Goal: Obtain resource: Download file/media

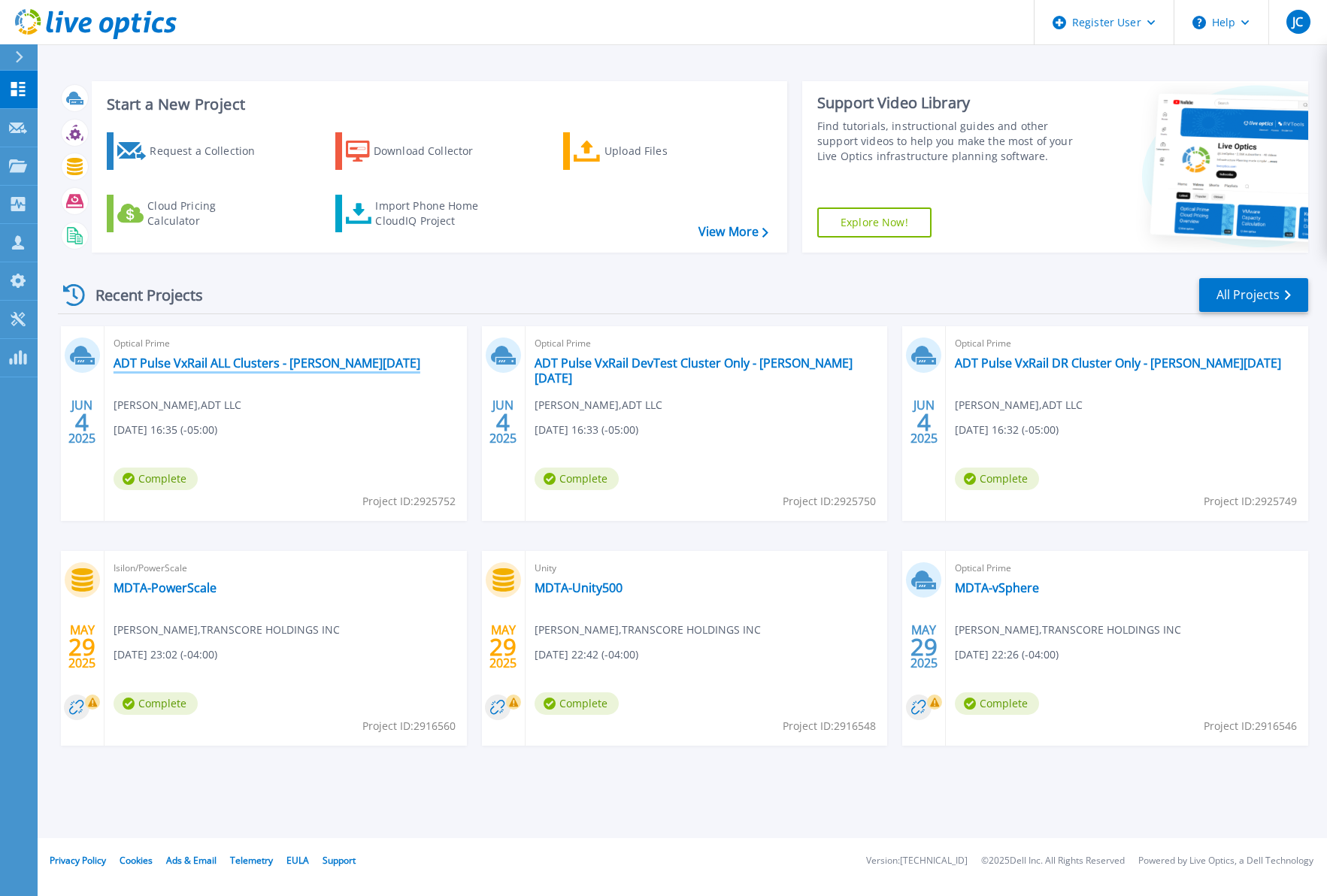
click at [291, 357] on link "ADT Pulse VxRail ALL Clusters - [PERSON_NAME][DATE]" at bounding box center [267, 363] width 307 height 15
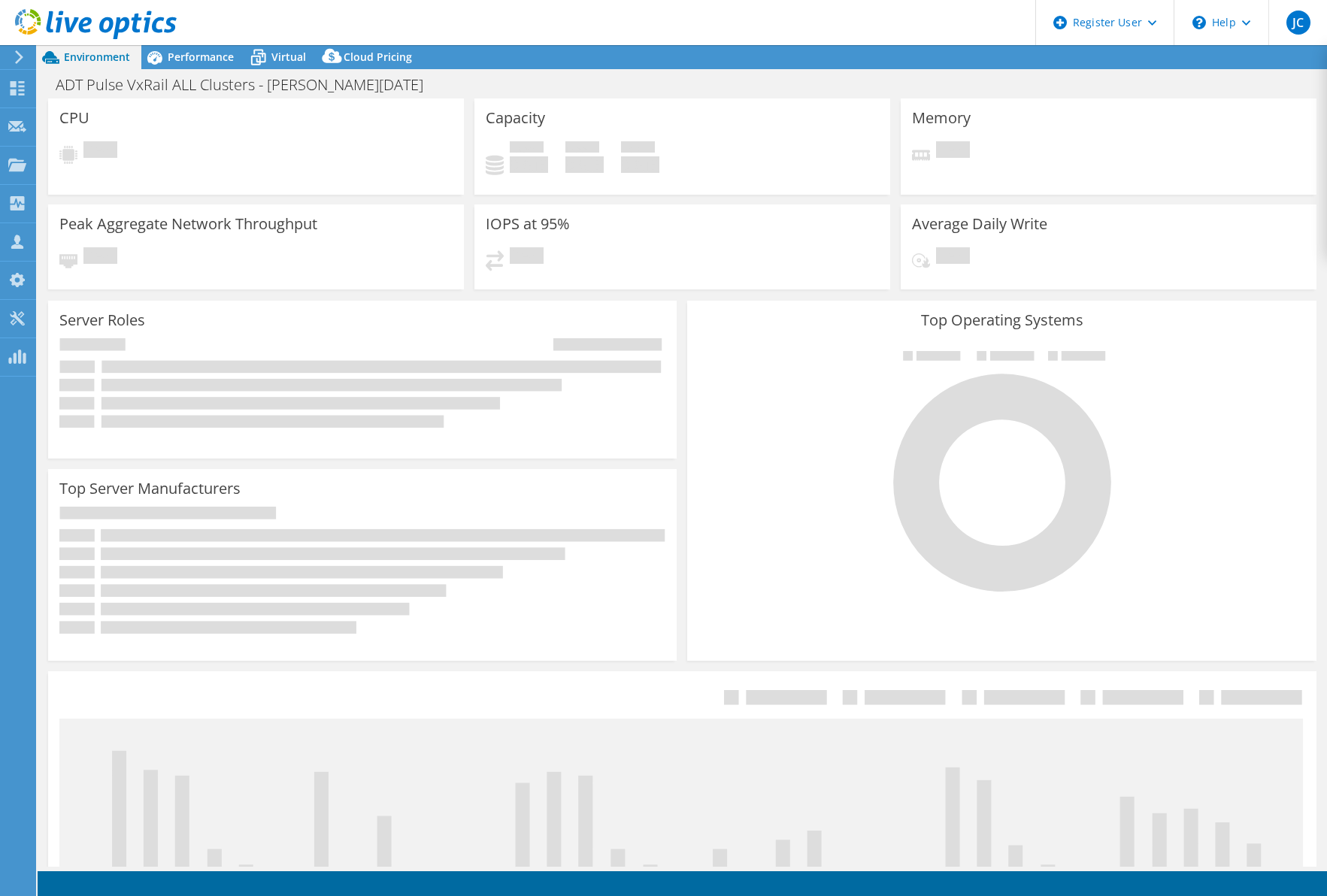
select select "USD"
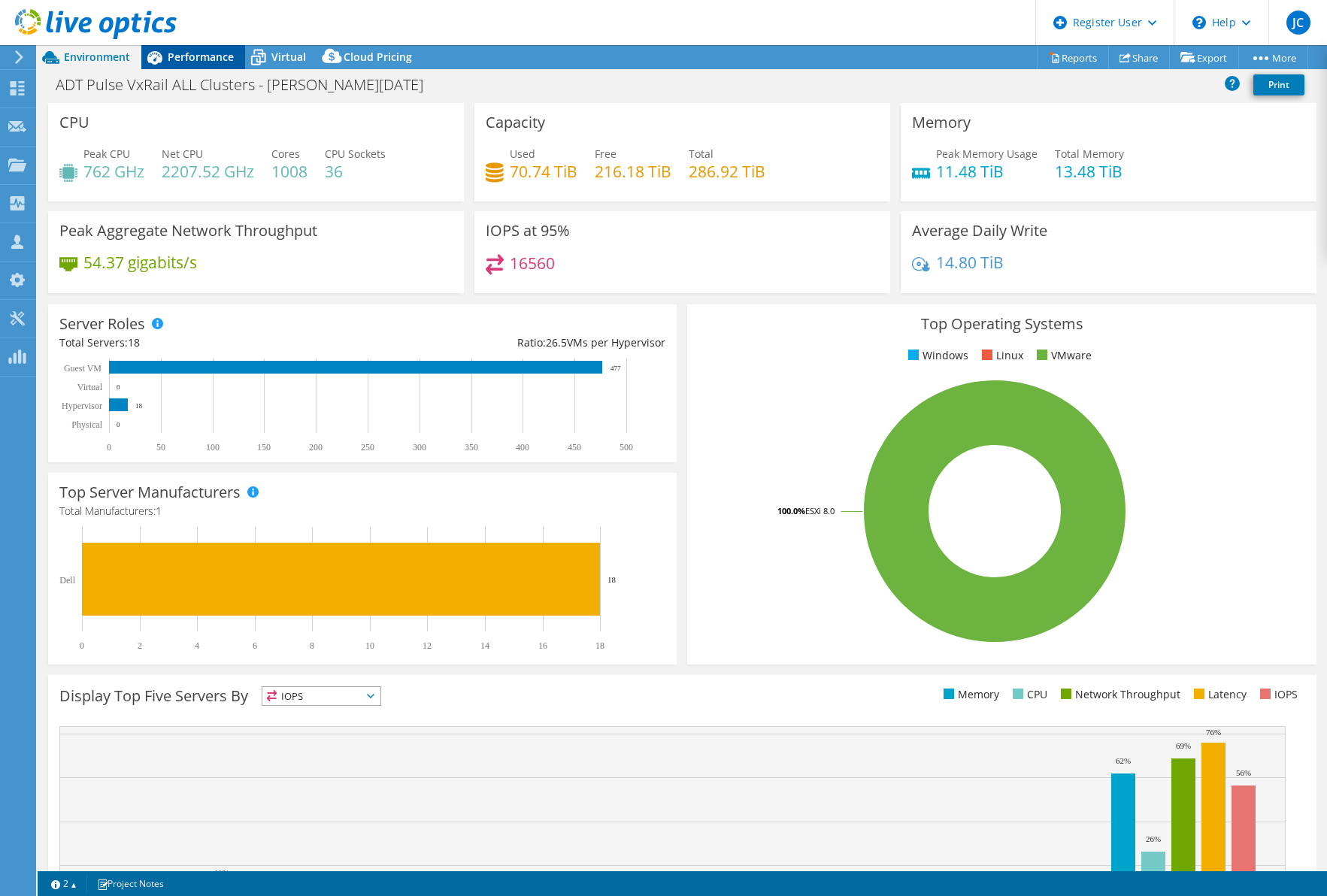
click at [198, 66] on div "Performance" at bounding box center [193, 57] width 104 height 24
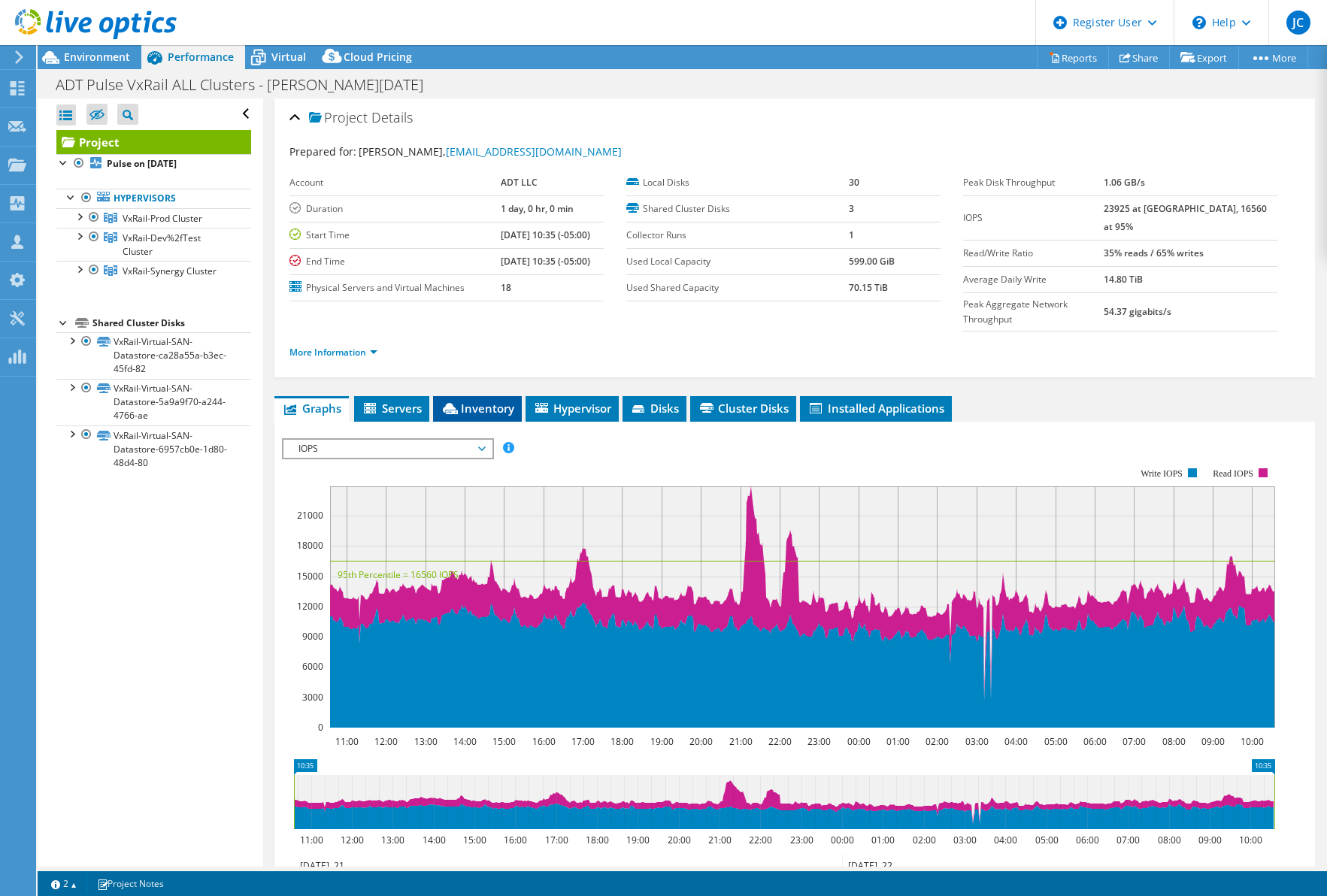
click at [486, 400] on span "Inventory" at bounding box center [477, 408] width 74 height 15
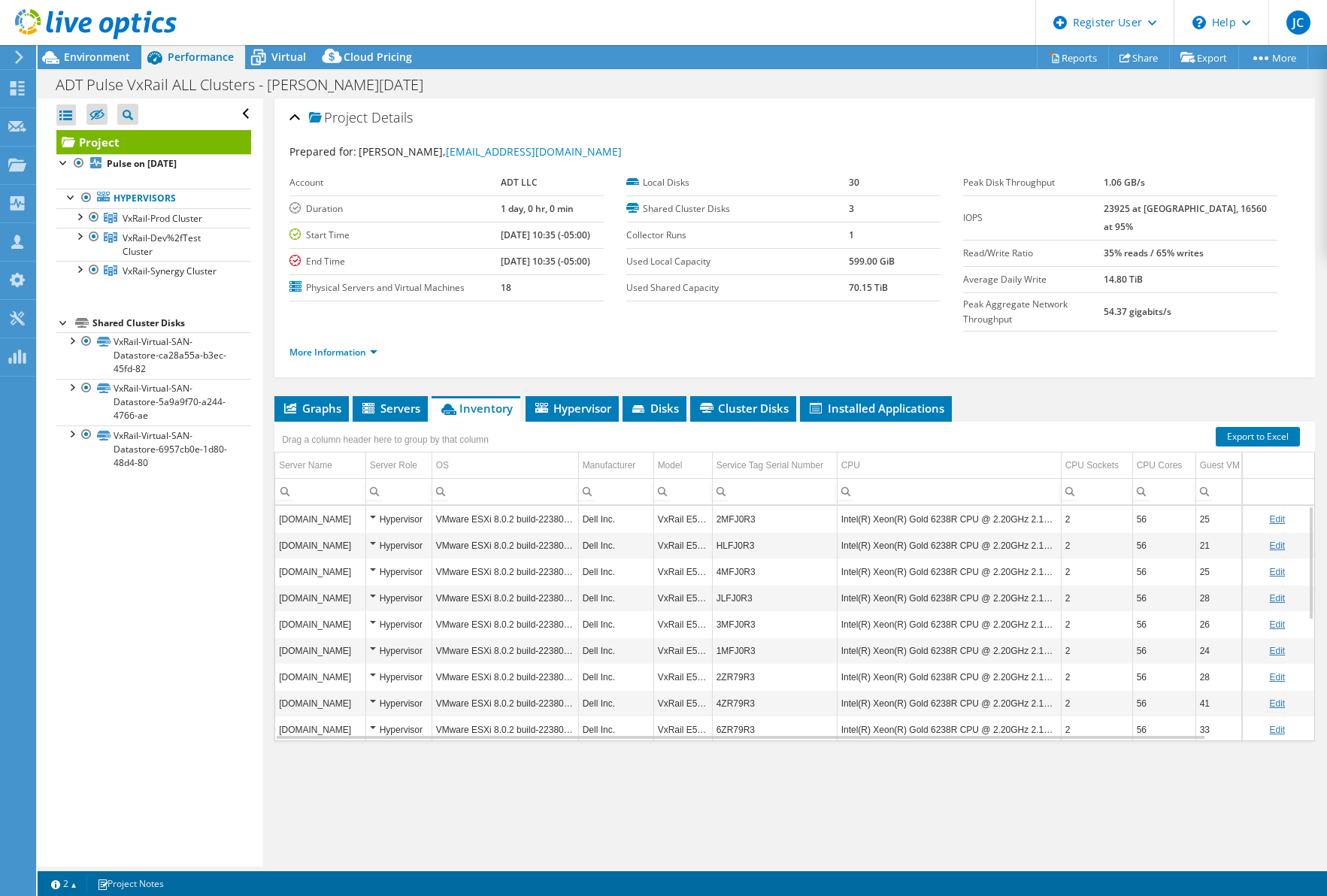
click at [907, 767] on div "Project Details Prepared for: Naji Hassan, najihassan@adt.com Account ADT LLC D…" at bounding box center [795, 483] width 1063 height 768
click at [972, 585] on td "Intel(R) Xeon(R) Gold 6238R CPU @ 2.20GHz 2.19 GHz" at bounding box center [949, 598] width 224 height 26
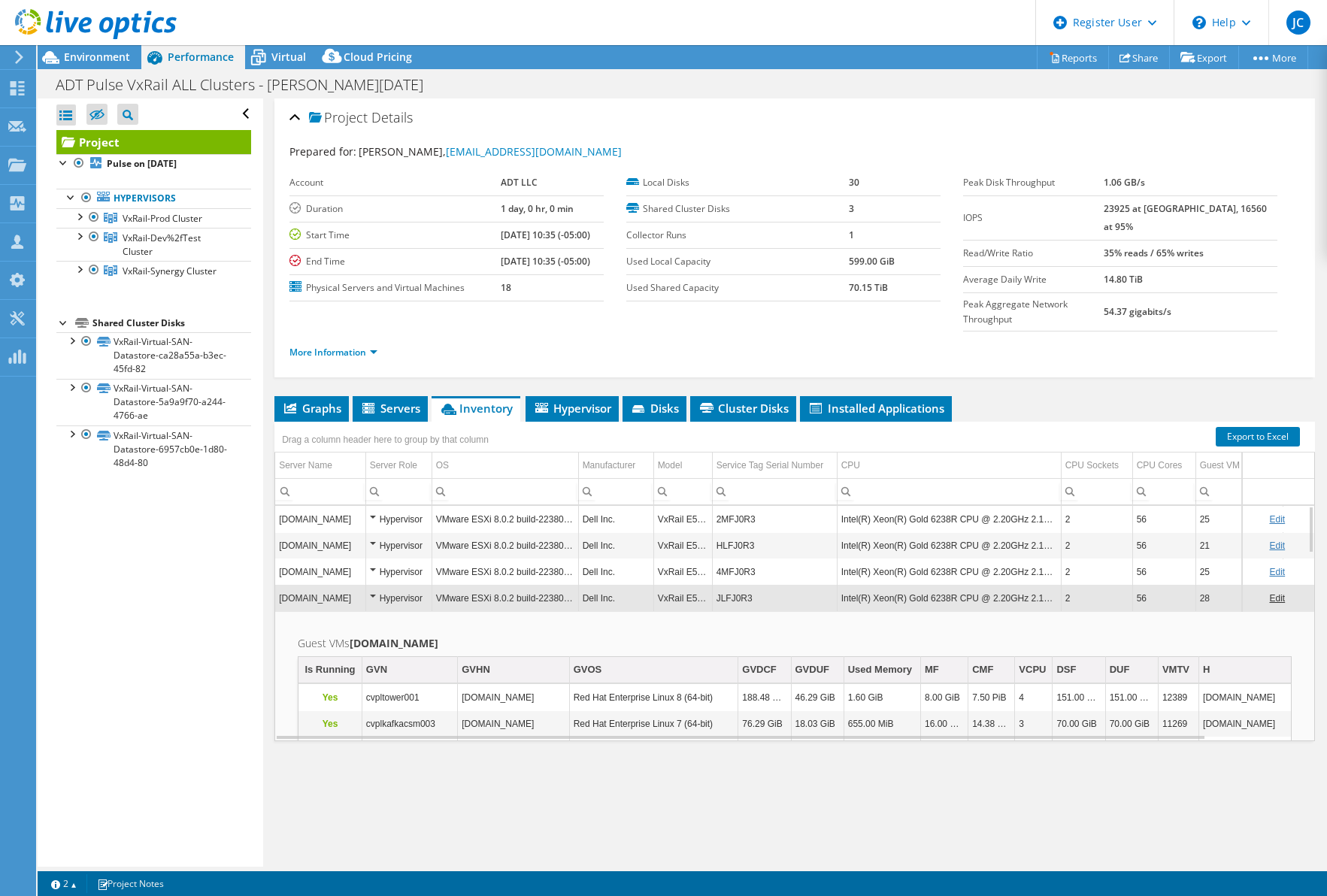
click at [972, 585] on td "Intel(R) Xeon(R) Gold 6238R CPU @ 2.20GHz 2.19 GHz" at bounding box center [949, 598] width 224 height 26
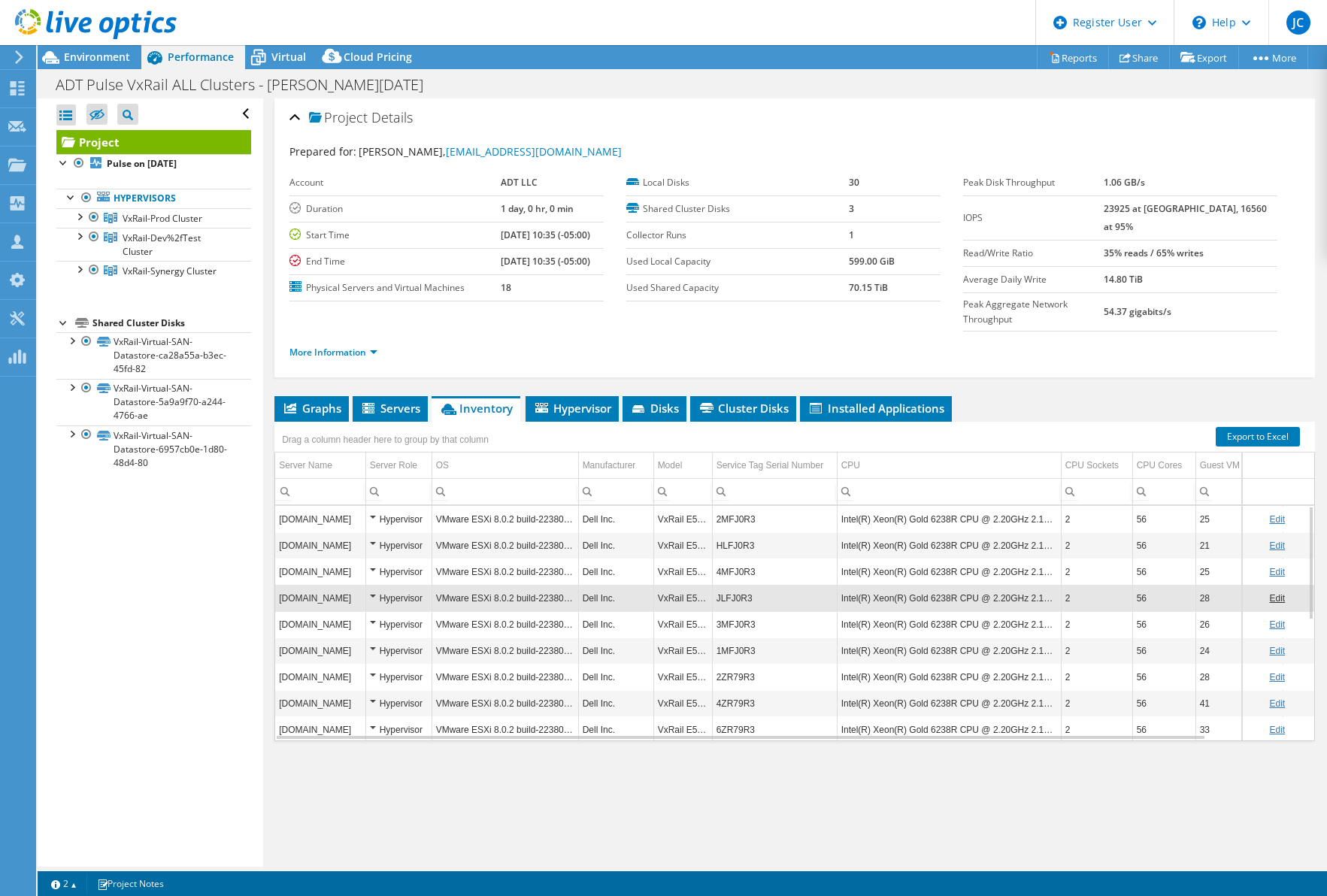
click at [352, 717] on td "cvxr02esx03.adt.com" at bounding box center [320, 729] width 90 height 26
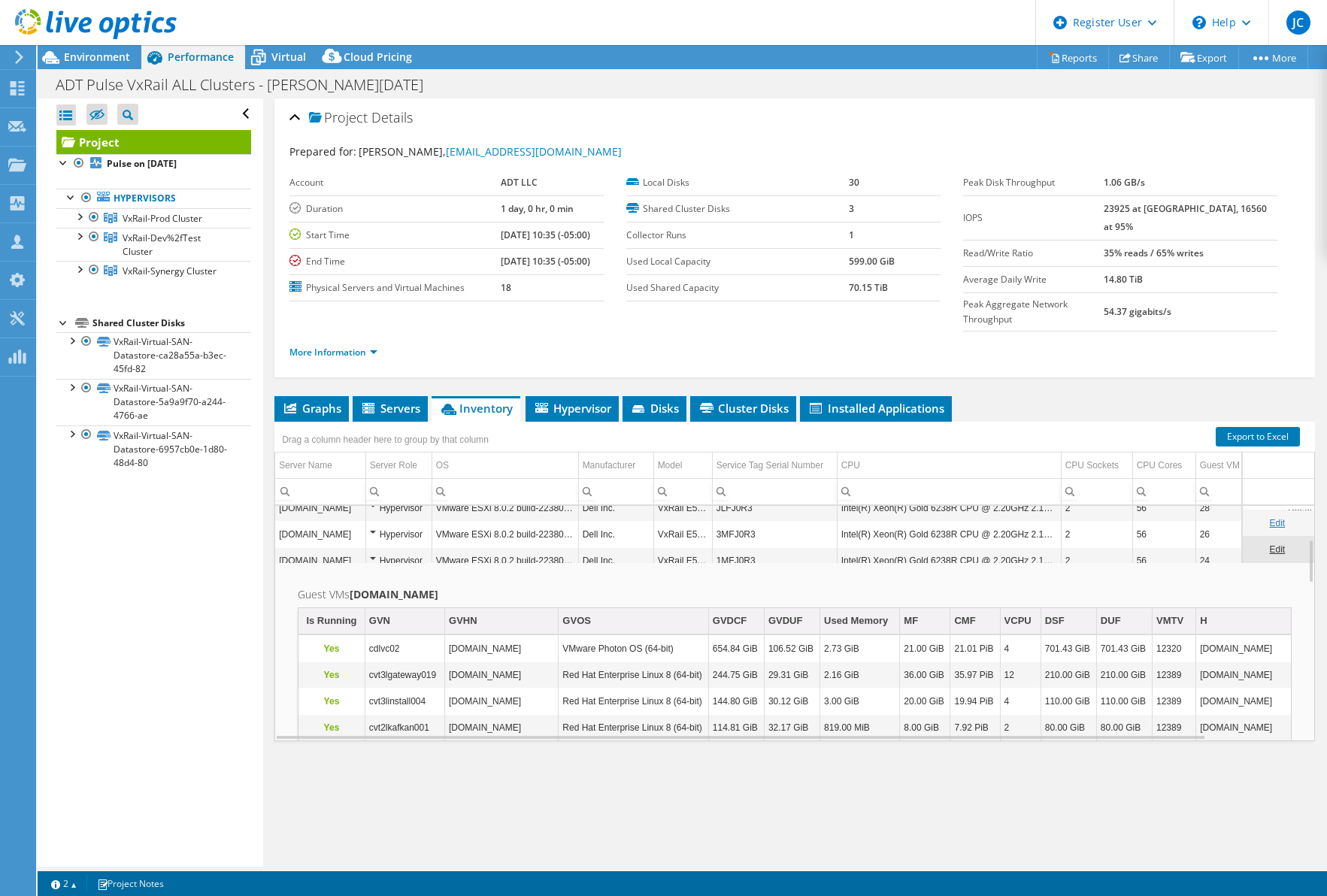
scroll to position [180, 0]
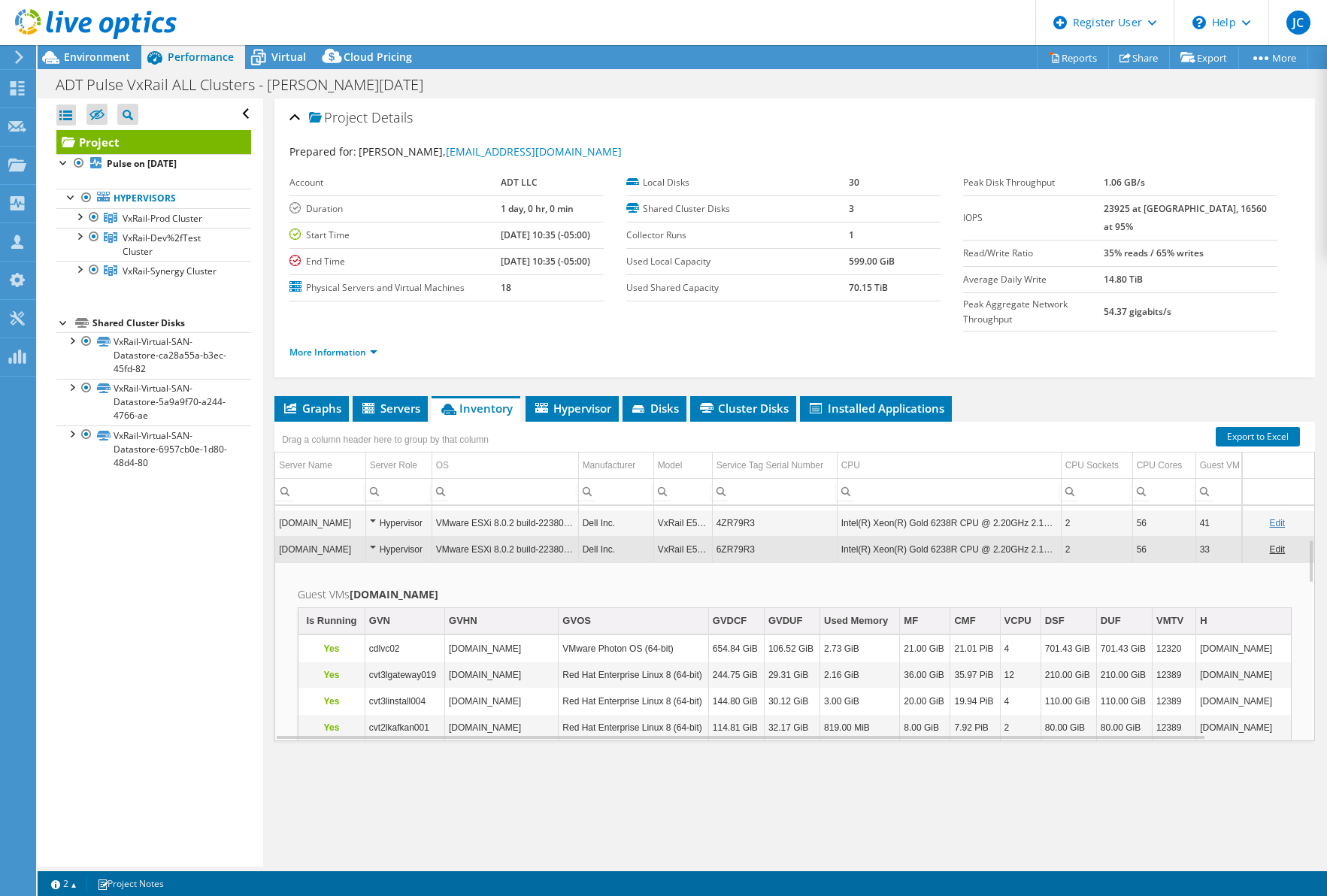
click at [340, 536] on td "cvxr02esx03.adt.com" at bounding box center [320, 549] width 90 height 26
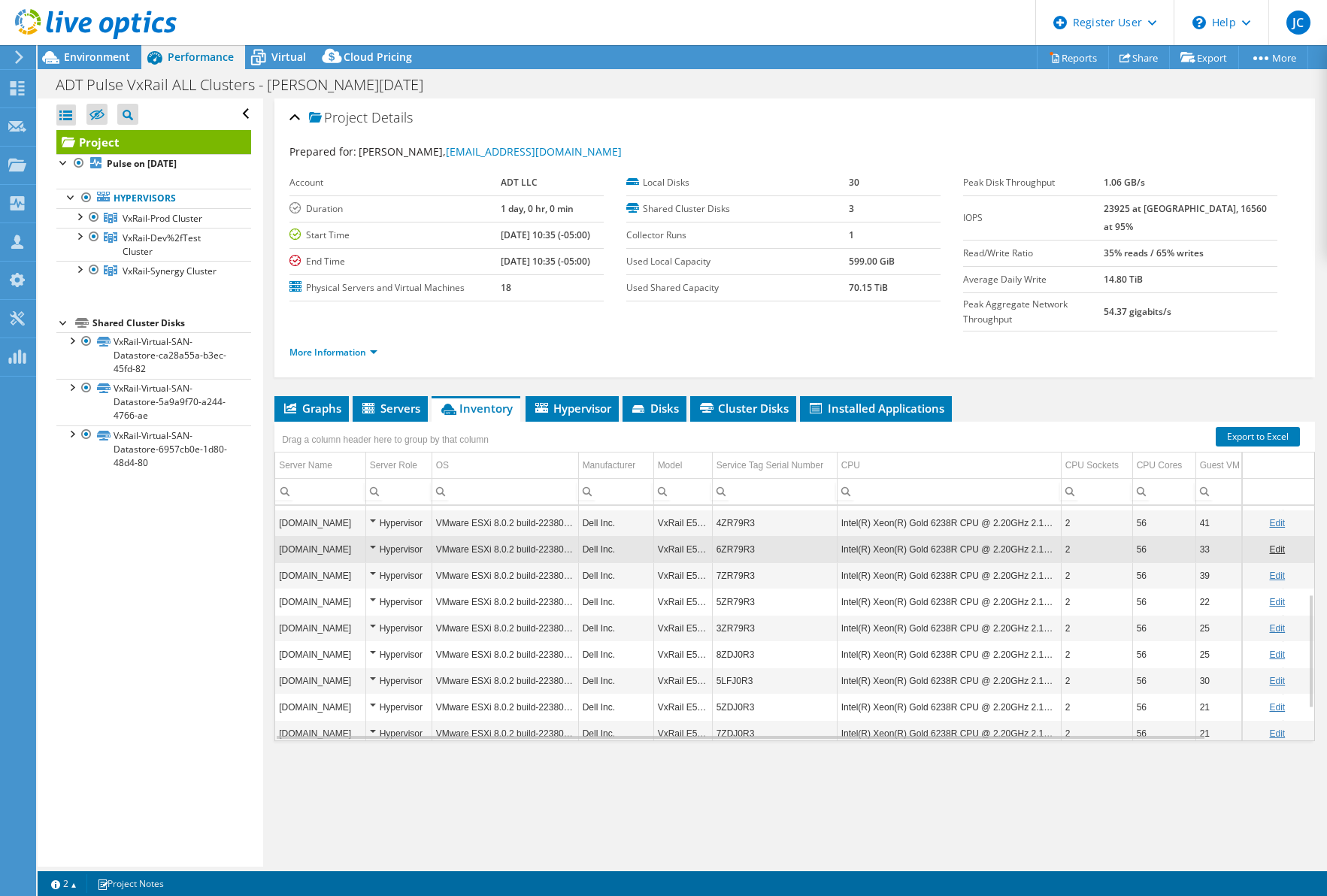
scroll to position [246, 0]
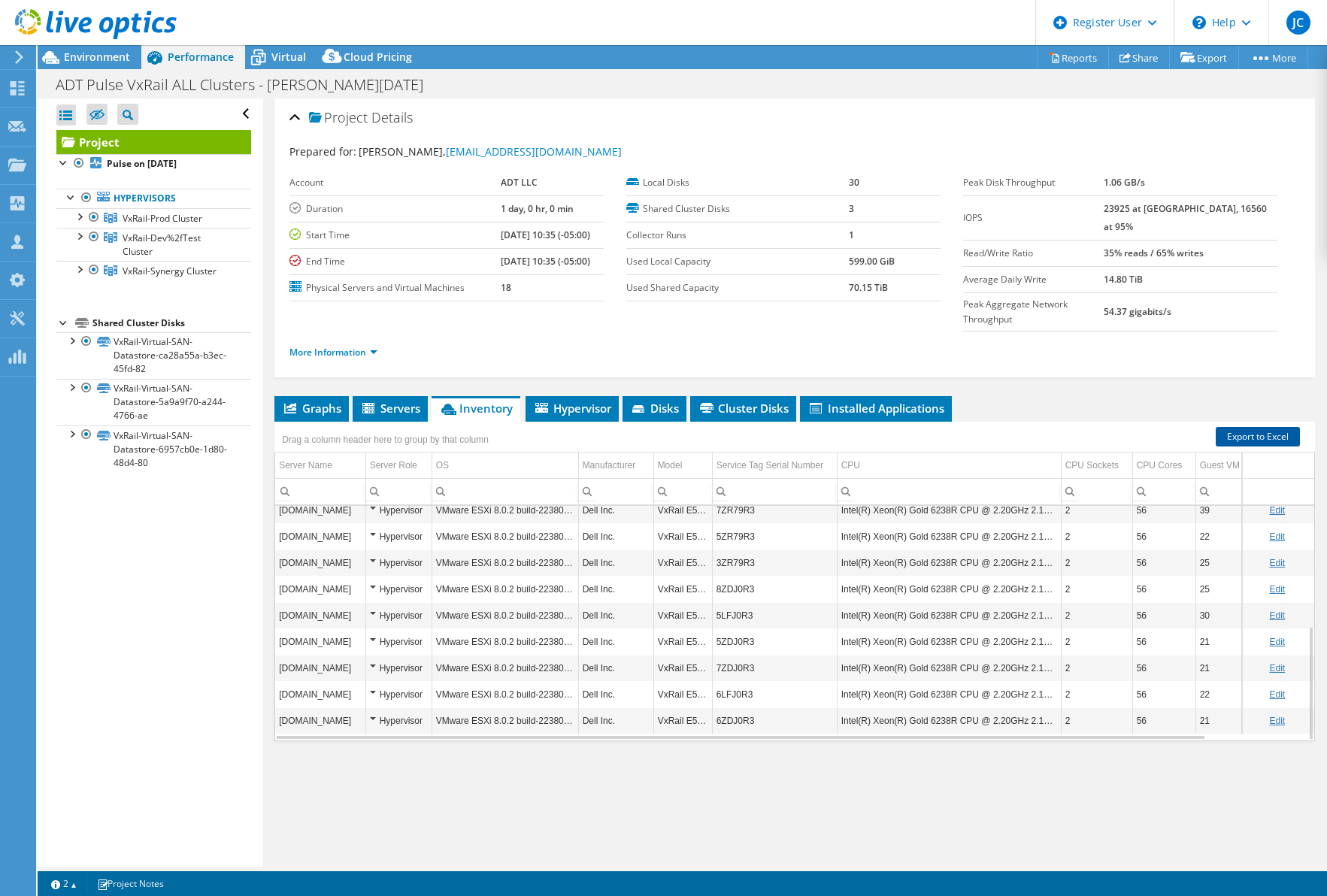
click at [1242, 427] on link "Export to Excel" at bounding box center [1257, 436] width 84 height 20
click at [354, 346] on link "More Information" at bounding box center [333, 352] width 88 height 13
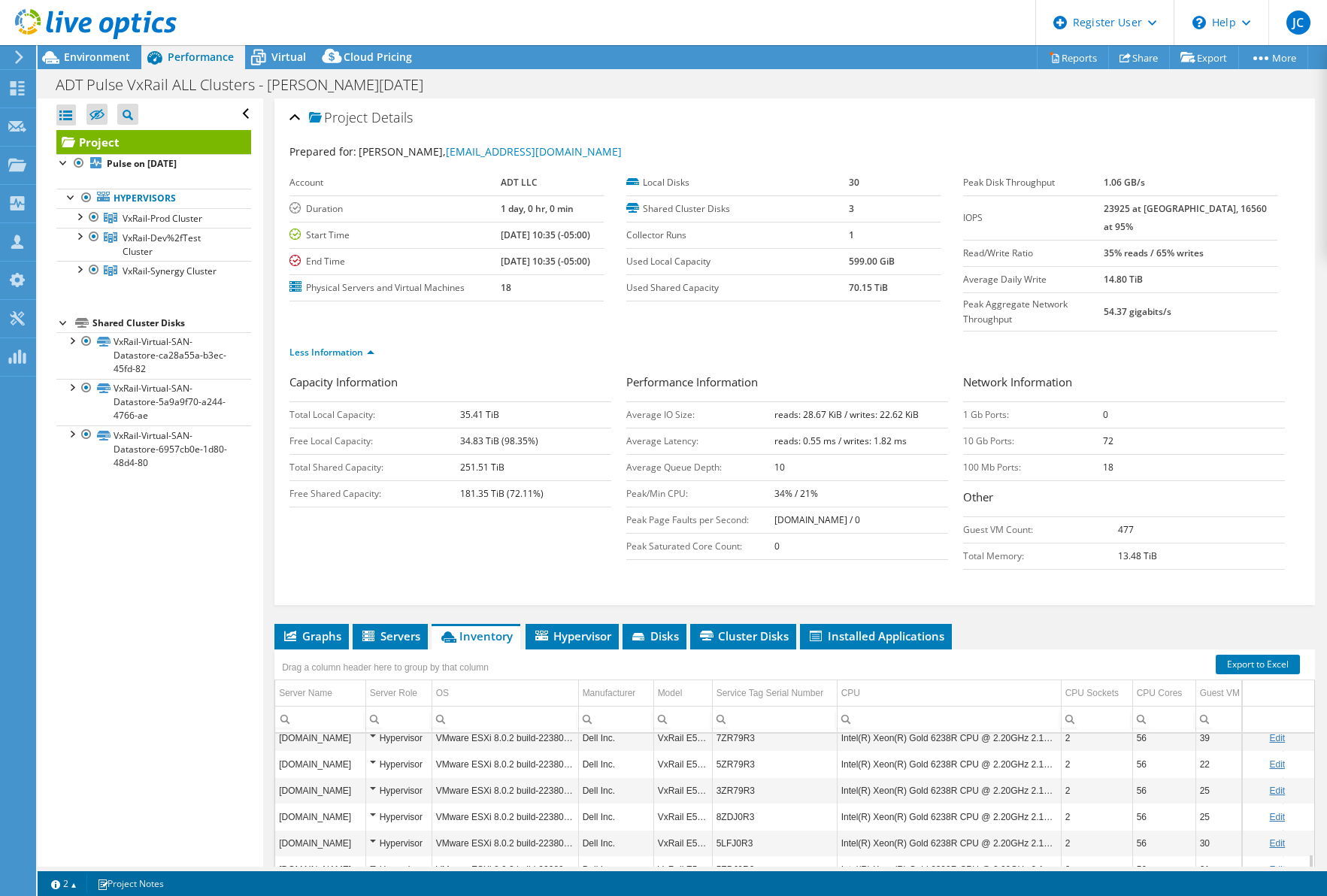
click at [293, 886] on div "1 2 Project Notes" at bounding box center [363, 884] width 639 height 19
